Goal: Browse casually: Explore the website without a specific task or goal

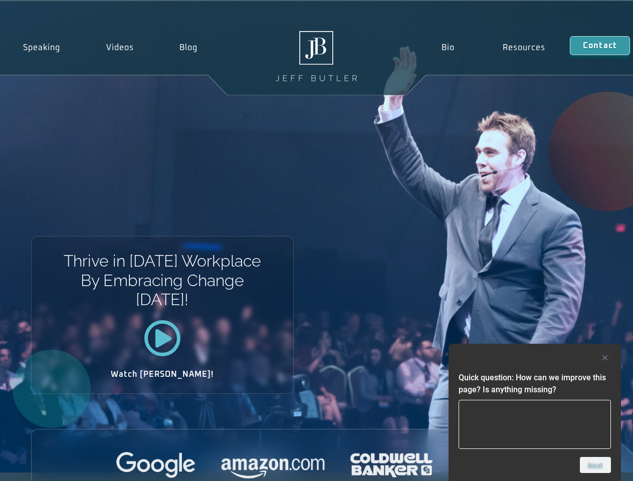
click at [316, 241] on div "Thrive in [DATE] Workplace By Embracing Change [DATE]! Watch [PERSON_NAME]!" at bounding box center [316, 237] width 633 height 472
click at [535, 358] on div at bounding box center [535, 358] width 152 height 12
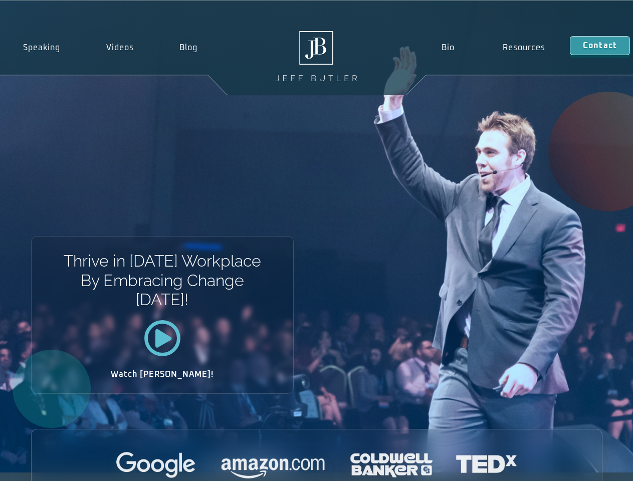
click at [595, 465] on div at bounding box center [317, 466] width 570 height 28
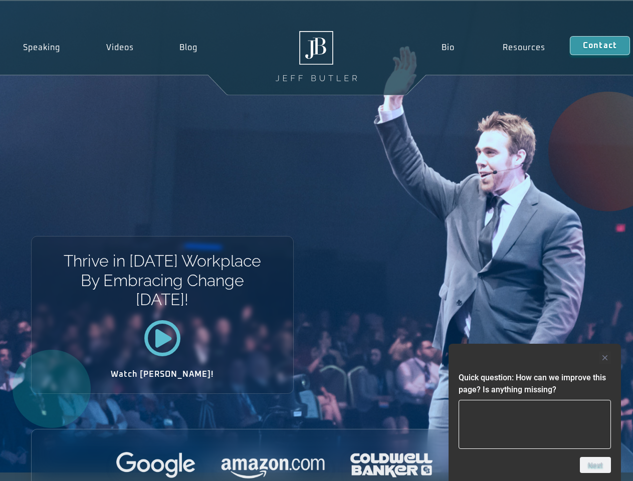
click at [316, 241] on div "Thrive in [DATE] Workplace By Embracing Change [DATE]! Watch [PERSON_NAME]!" at bounding box center [316, 237] width 633 height 472
click at [535, 358] on div at bounding box center [535, 358] width 152 height 12
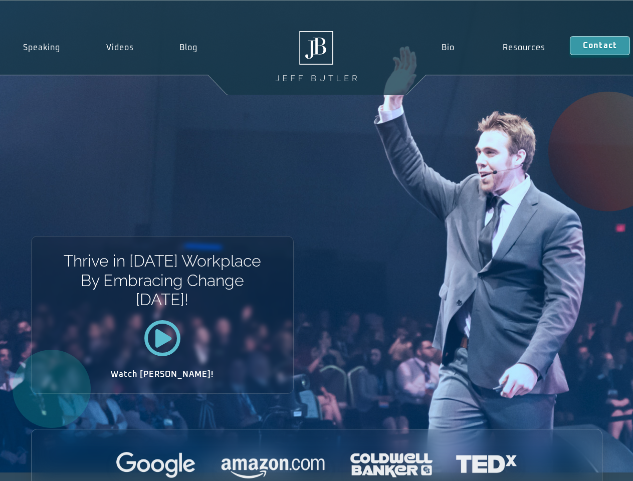
click at [595, 465] on div at bounding box center [317, 466] width 570 height 28
